Goal: Information Seeking & Learning: Learn about a topic

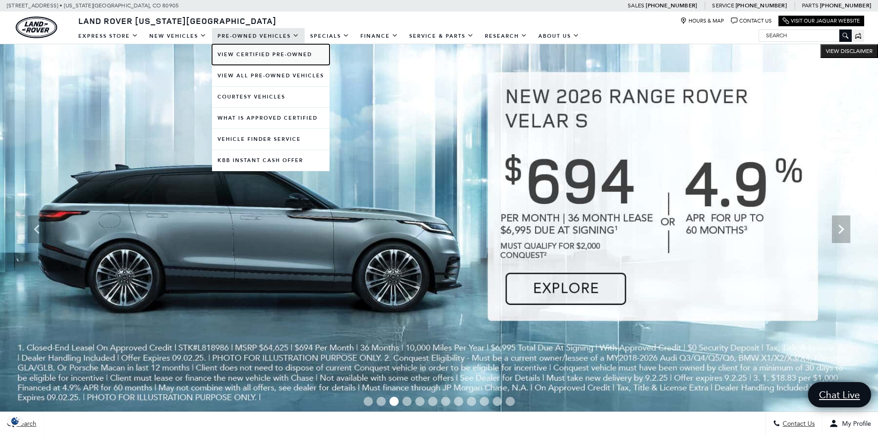
click at [240, 53] on link "View Certified Pre-Owned" at bounding box center [270, 54] width 117 height 21
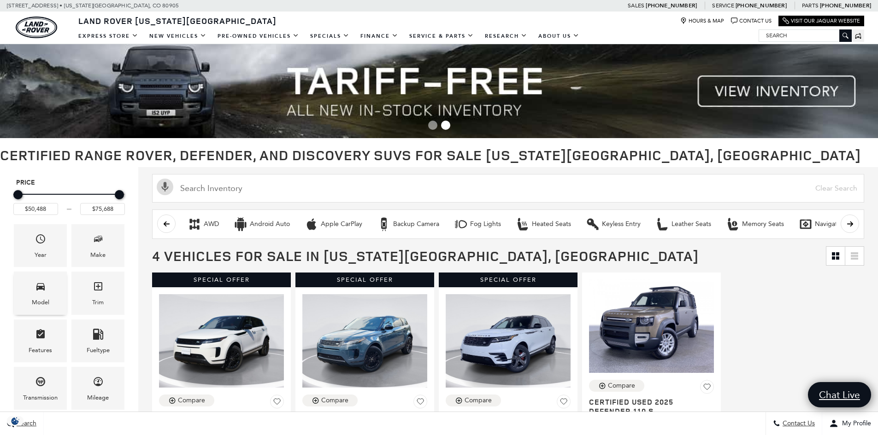
click at [42, 305] on div "Model" at bounding box center [41, 303] width 18 height 10
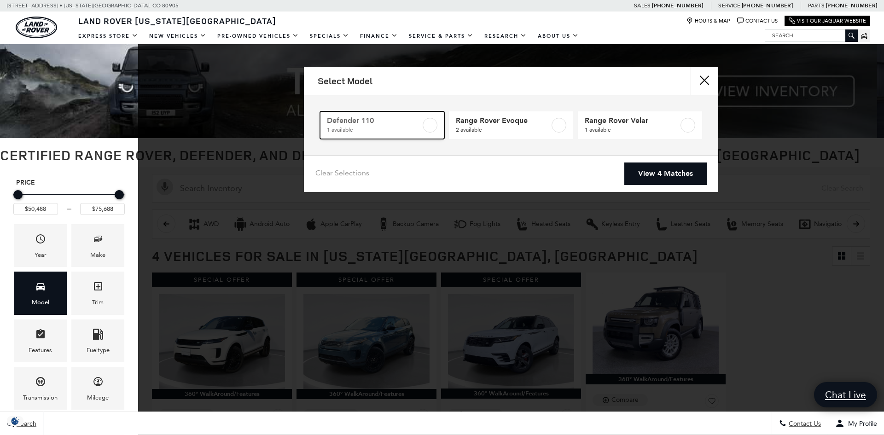
click at [426, 129] on label at bounding box center [430, 125] width 15 height 15
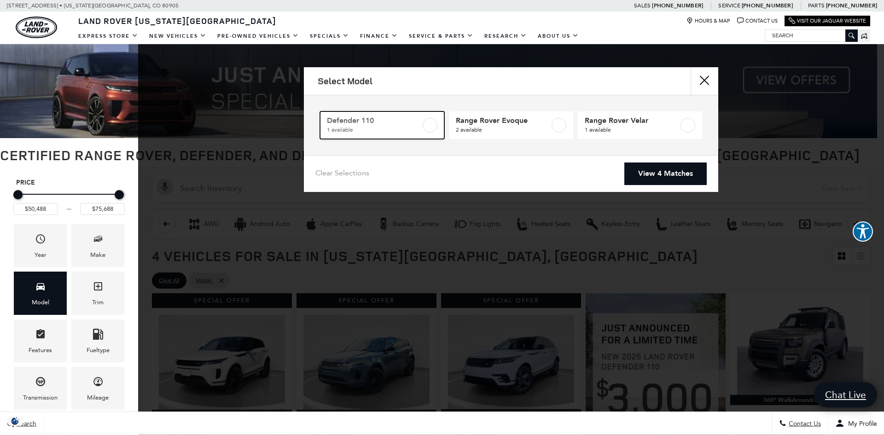
click at [432, 128] on label at bounding box center [430, 125] width 15 height 15
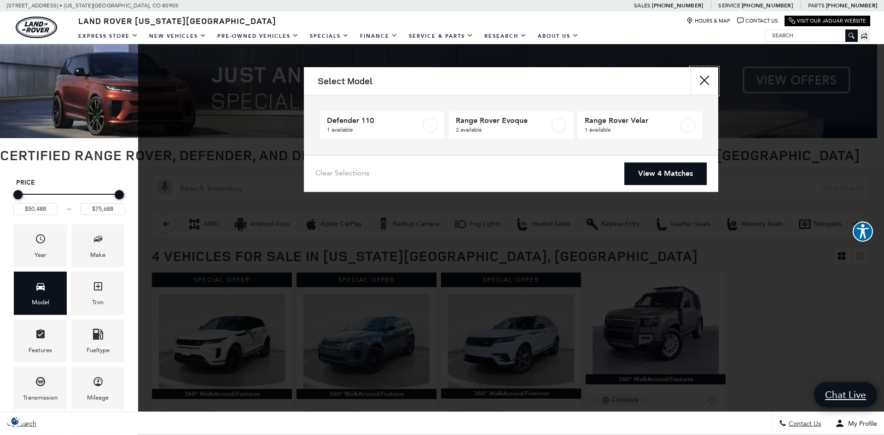
click at [706, 82] on button "close" at bounding box center [705, 81] width 28 height 28
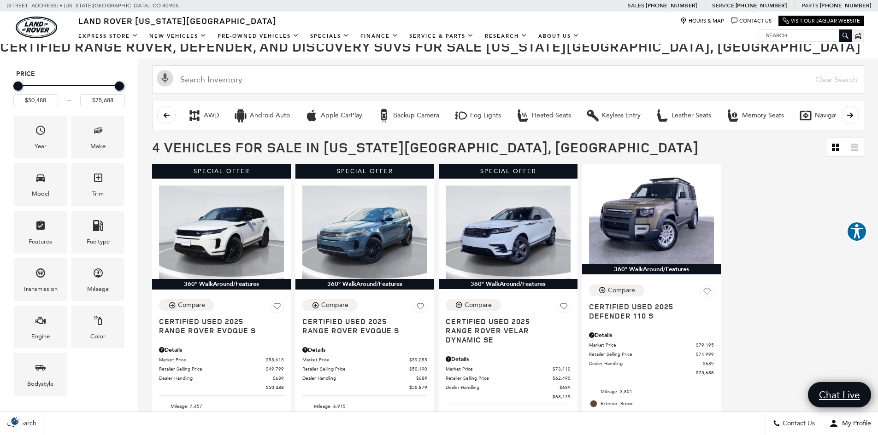
scroll to position [92, 0]
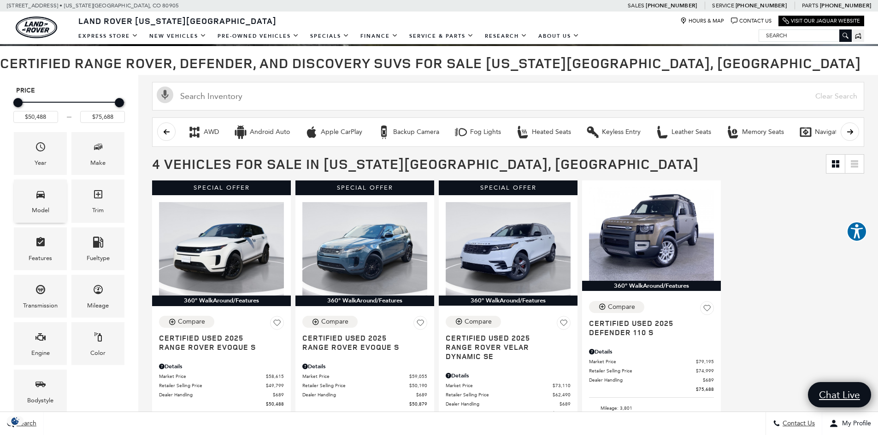
click at [51, 213] on div "Model" at bounding box center [40, 201] width 53 height 43
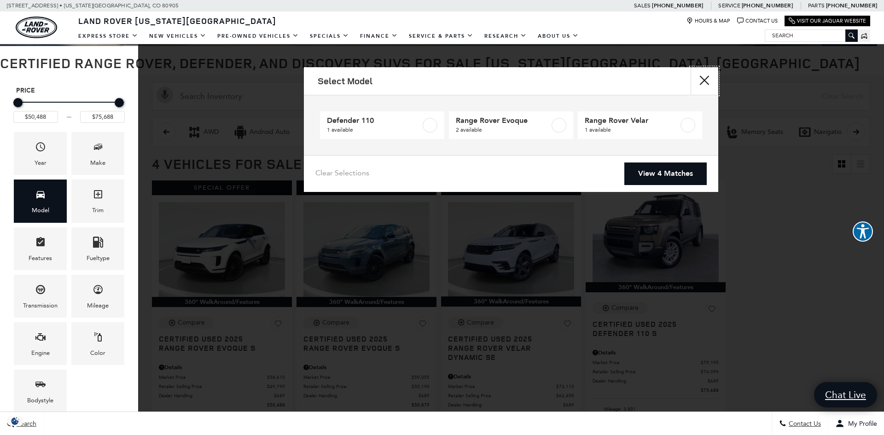
click at [705, 82] on button "Close" at bounding box center [705, 81] width 28 height 28
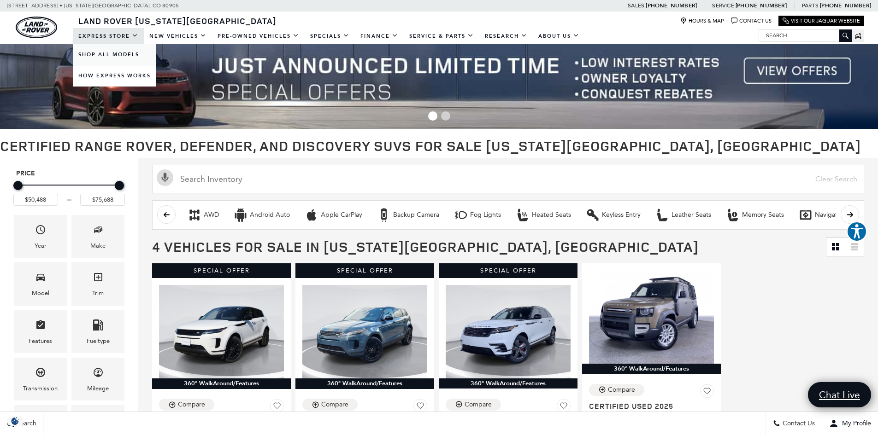
scroll to position [0, 0]
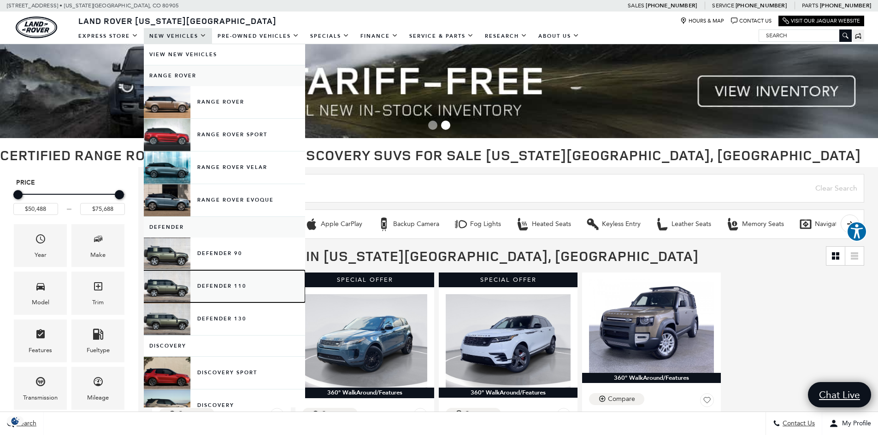
click at [196, 291] on link "Defender 110" at bounding box center [224, 286] width 161 height 32
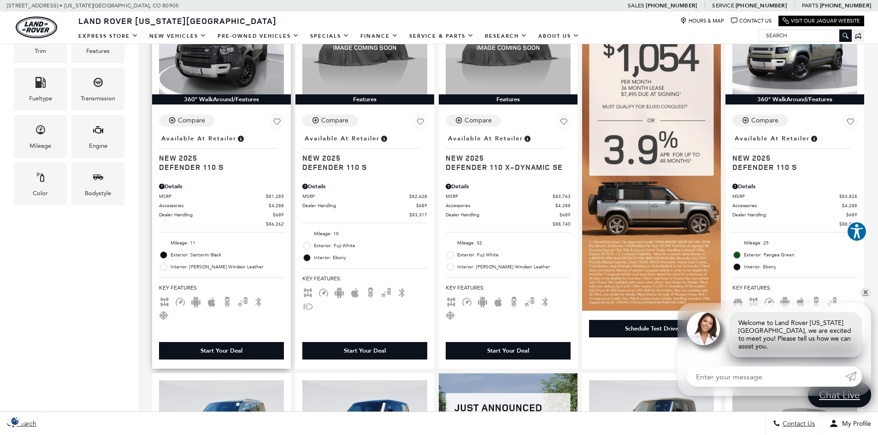
scroll to position [276, 0]
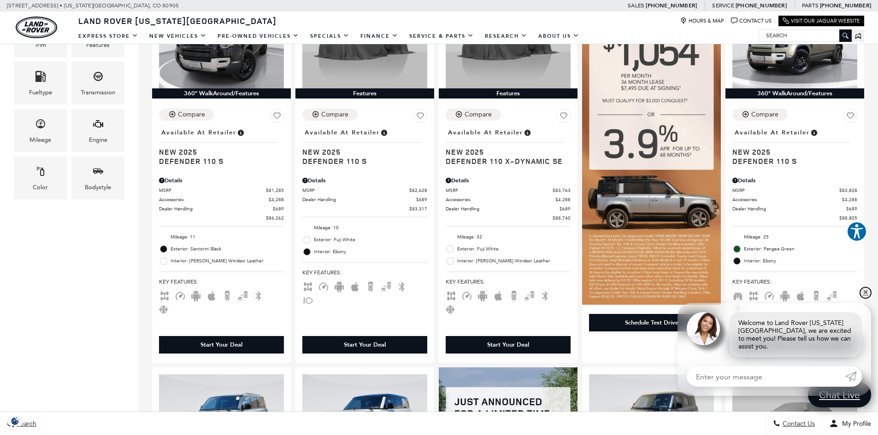
click at [864, 299] on link "✕" at bounding box center [865, 292] width 11 height 11
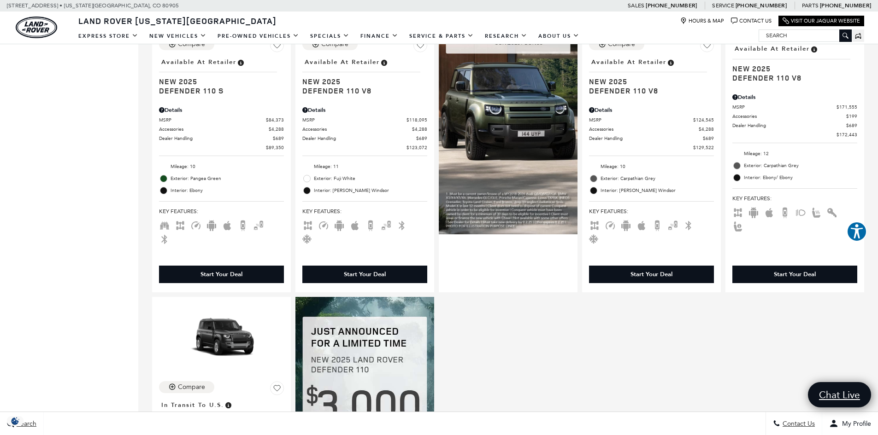
scroll to position [599, 0]
